Goal: Information Seeking & Learning: Learn about a topic

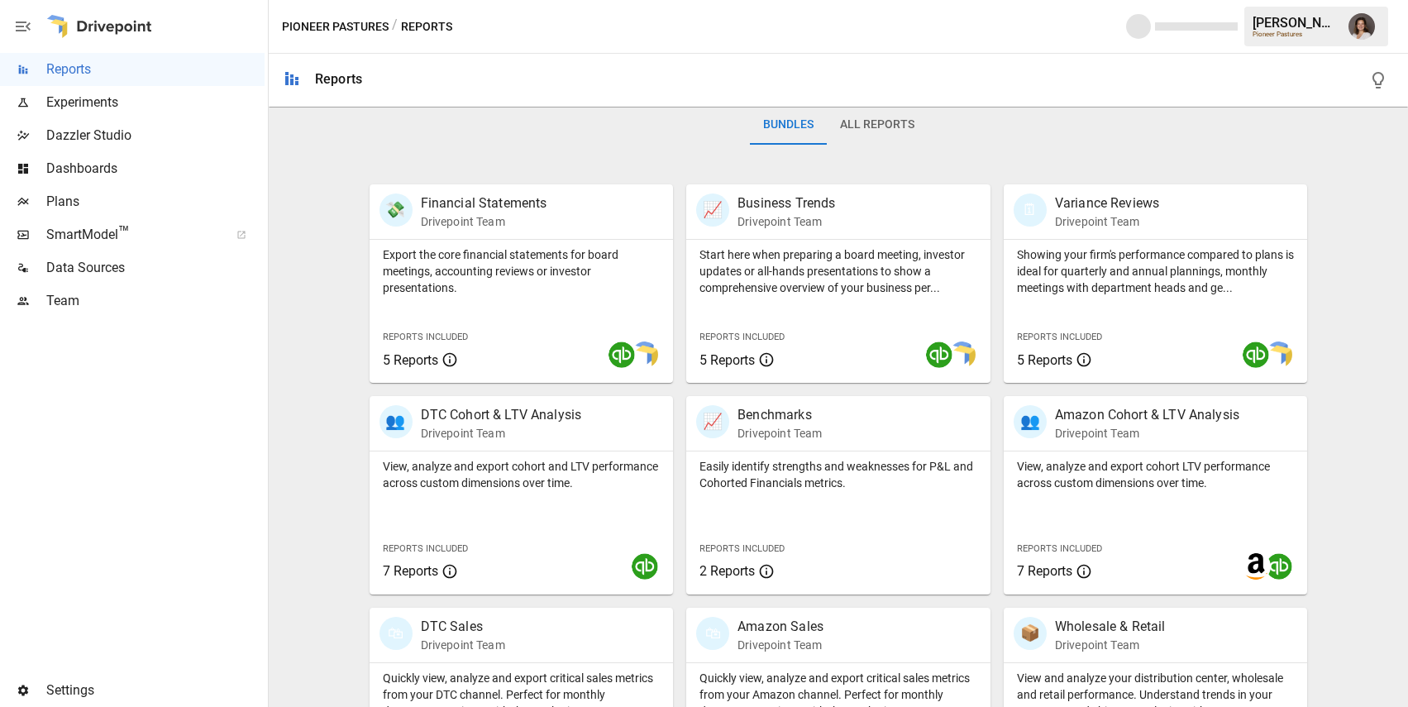
scroll to position [324, 0]
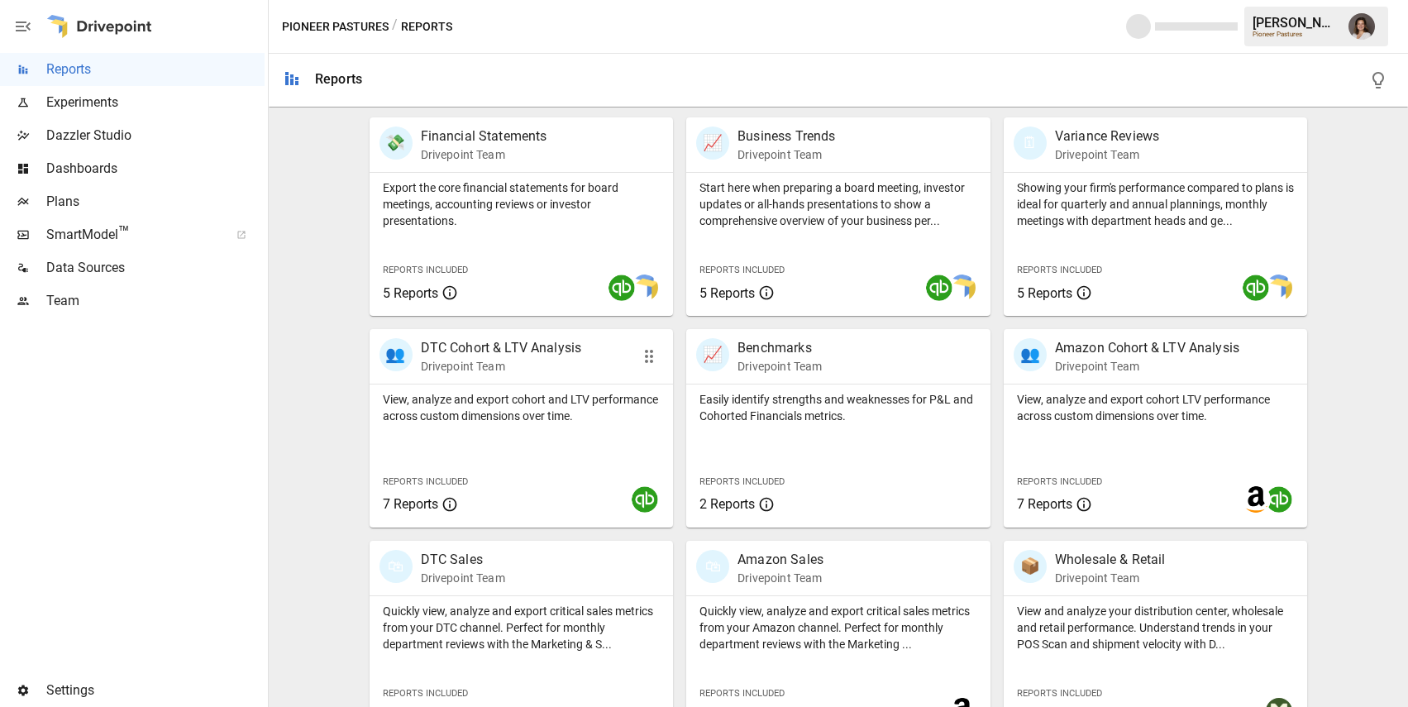
click at [517, 402] on p "View, analyze and export cohort and LTV performance across custom dimensions ov…" at bounding box center [522, 407] width 278 height 33
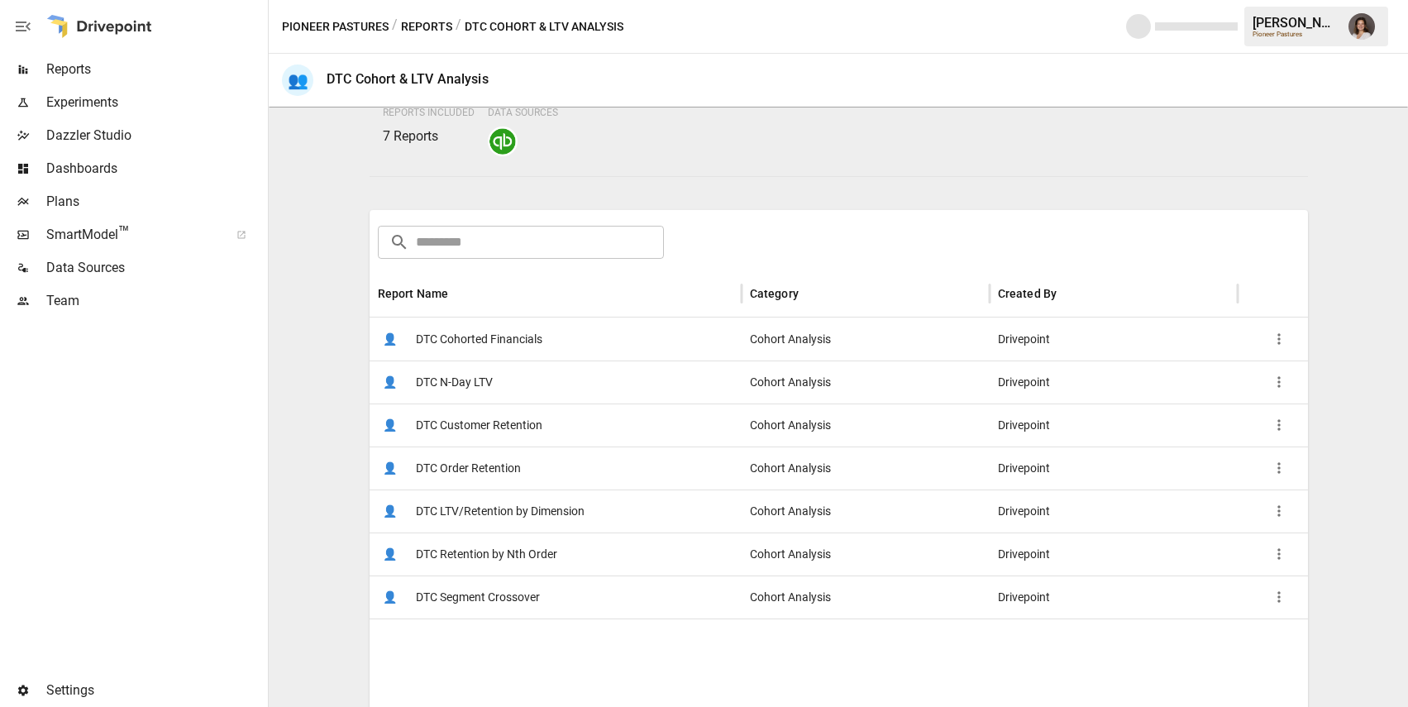
scroll to position [216, 0]
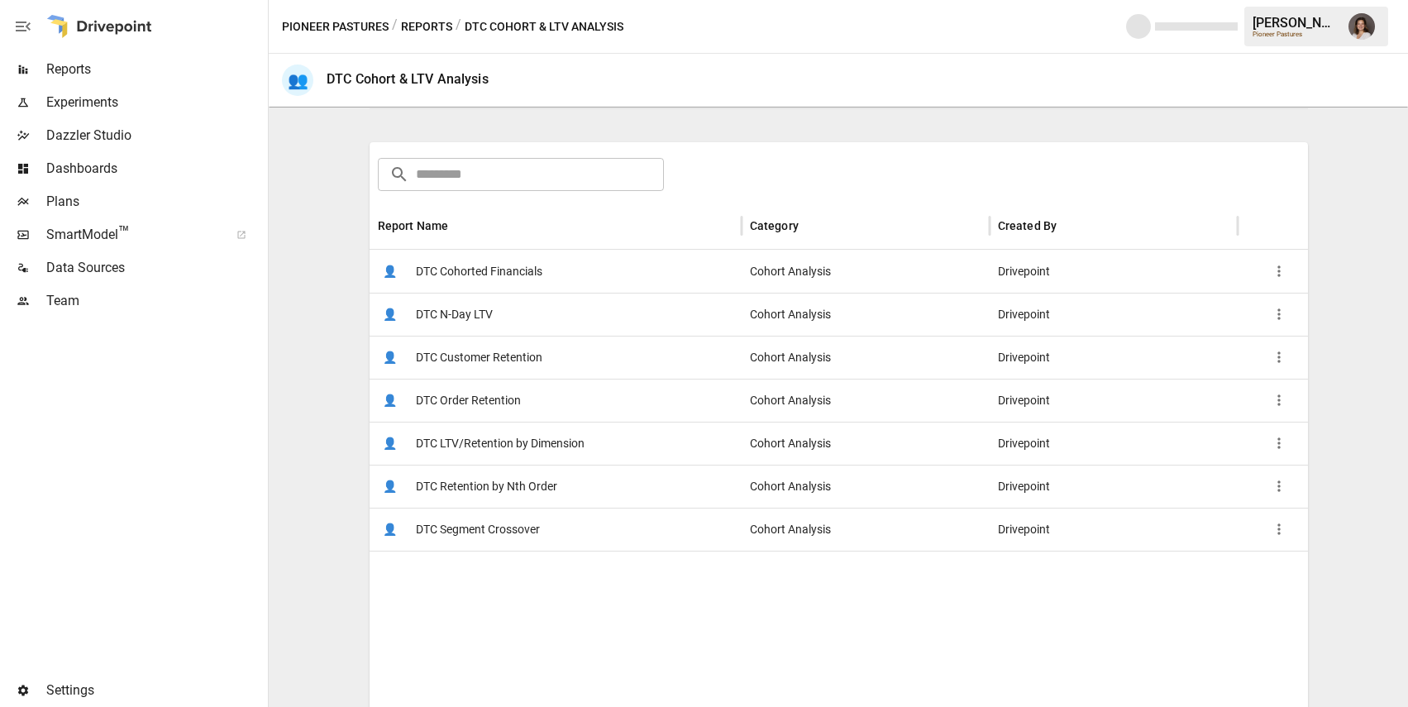
click at [542, 443] on span "DTC LTV/Retention by Dimension" at bounding box center [500, 444] width 169 height 42
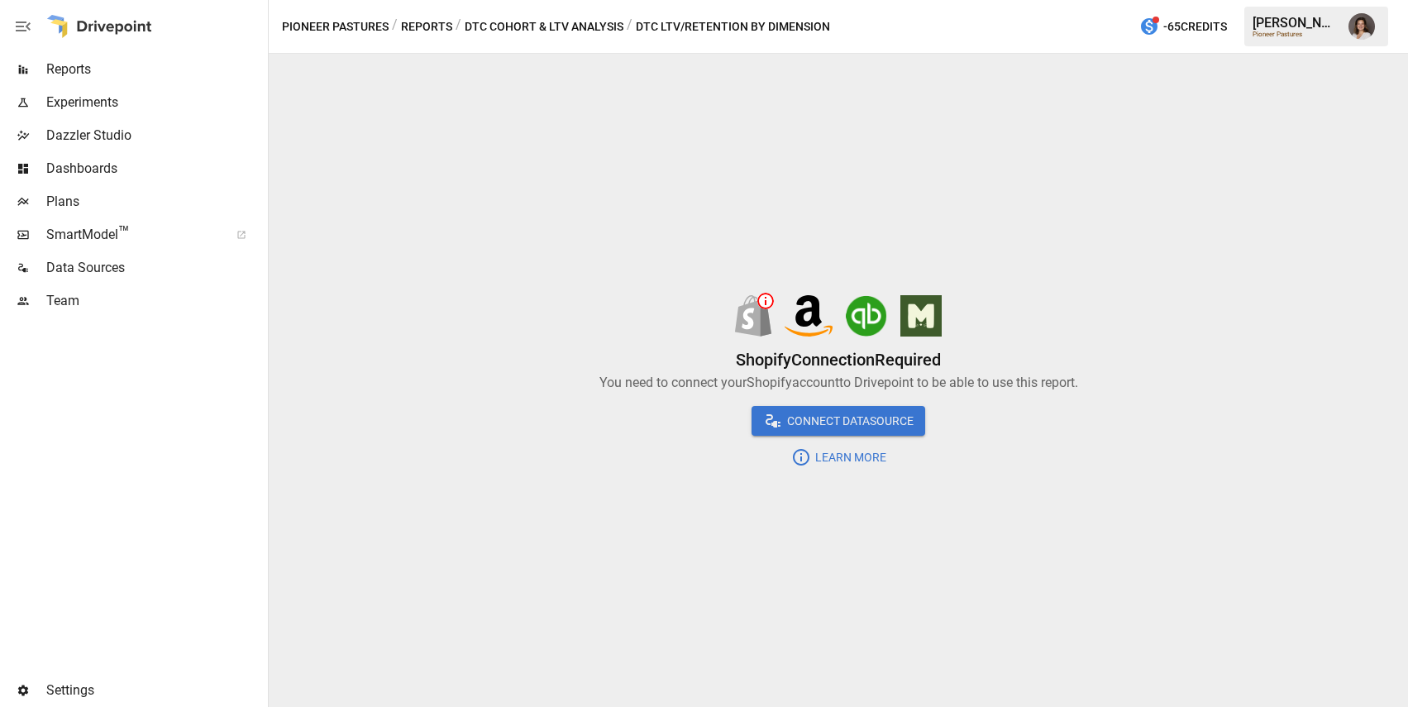
click at [578, 30] on button "DTC Cohort & LTV Analysis" at bounding box center [544, 27] width 159 height 21
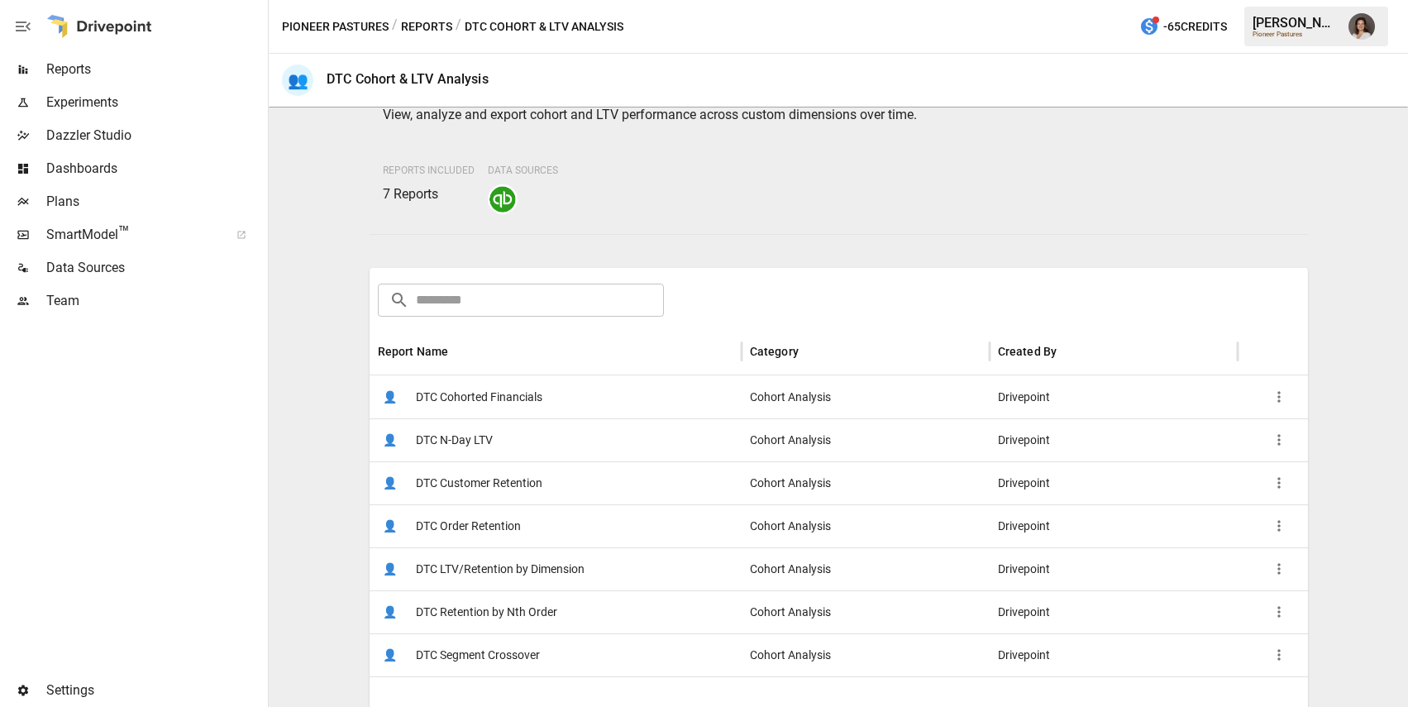
scroll to position [111, 0]
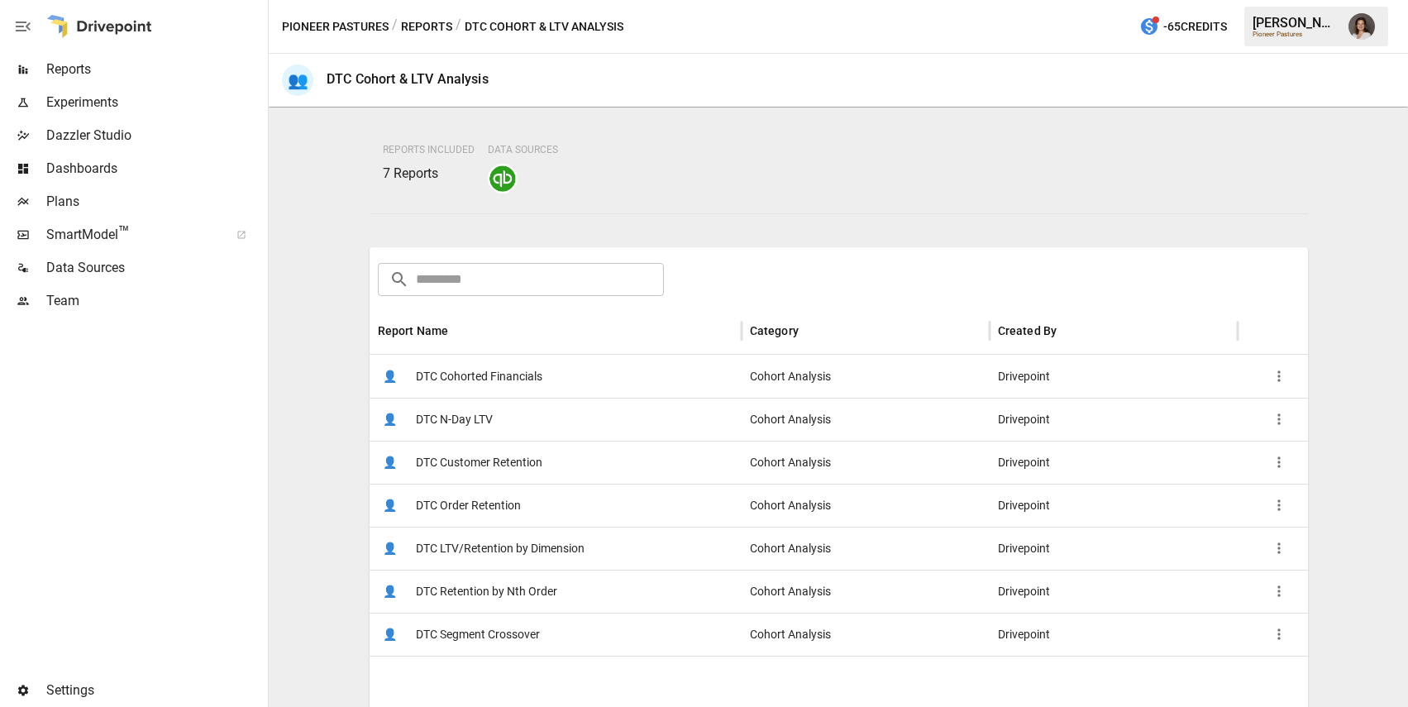
click at [433, 27] on button "Reports" at bounding box center [426, 27] width 51 height 21
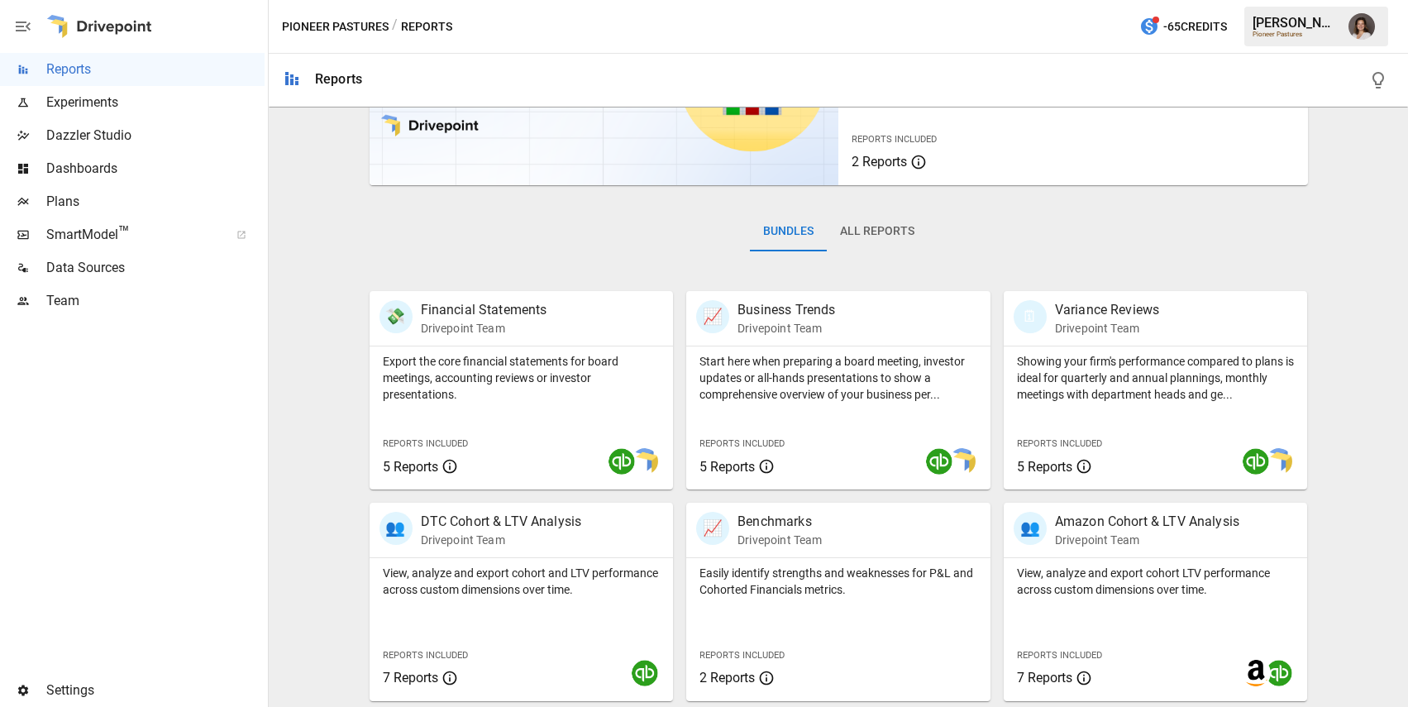
scroll to position [363, 0]
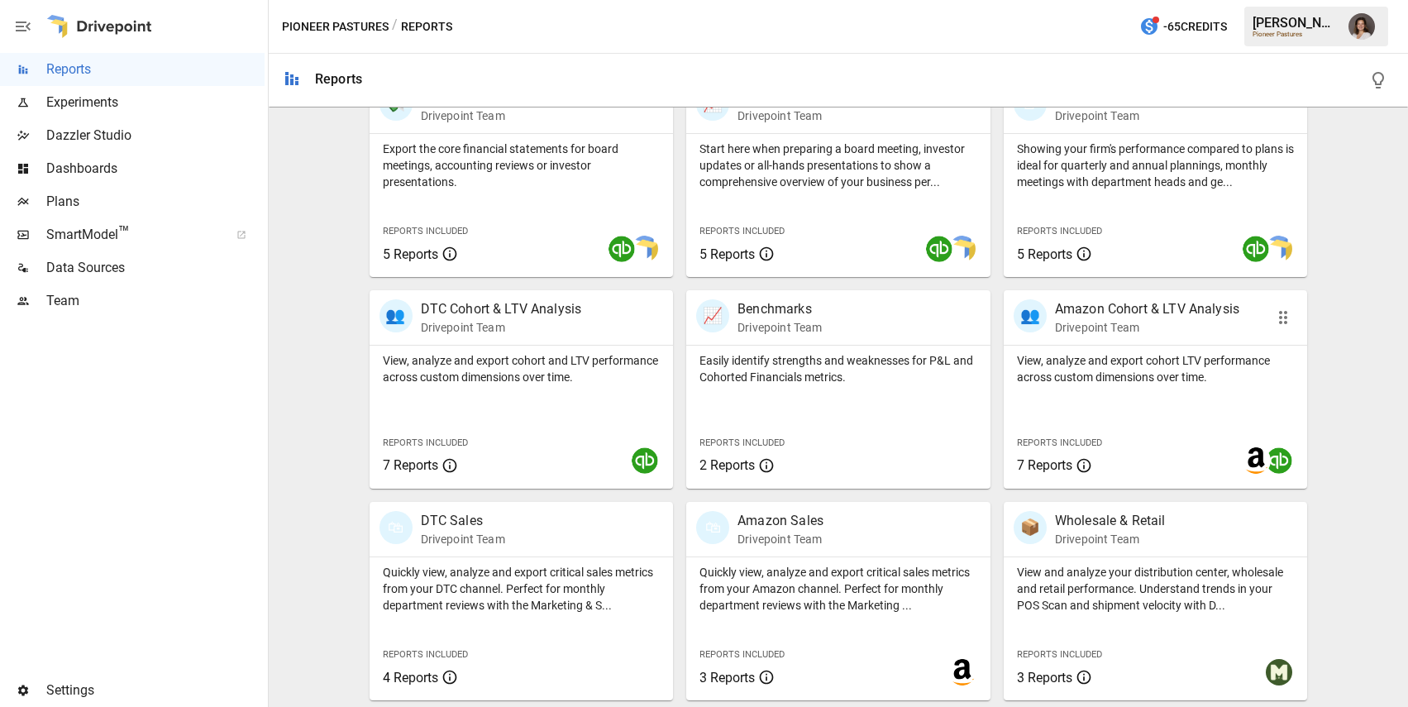
click at [1134, 384] on p "View, analyze and export cohort LTV performance across custom dimensions over t…" at bounding box center [1156, 368] width 278 height 33
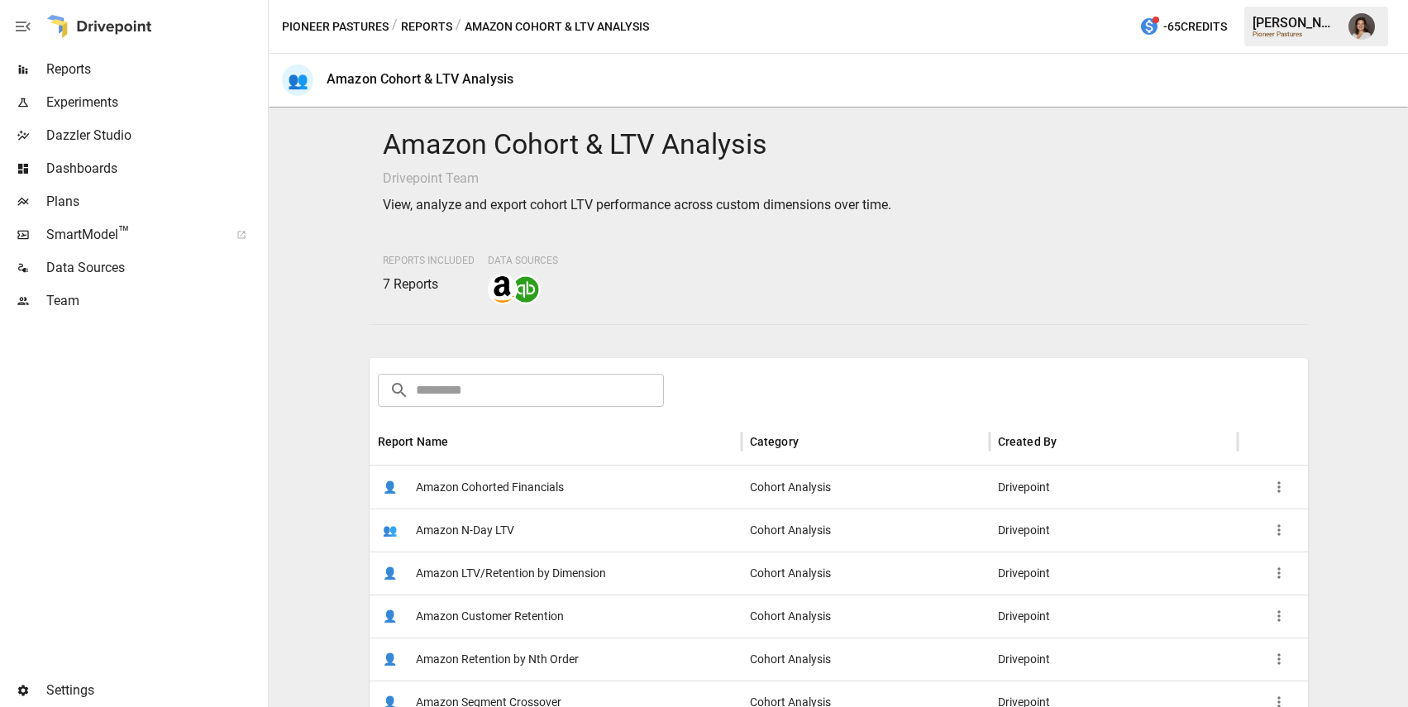
click at [518, 594] on span "Amazon LTV/Retention by Dimension" at bounding box center [511, 573] width 190 height 42
